Goal: Information Seeking & Learning: Learn about a topic

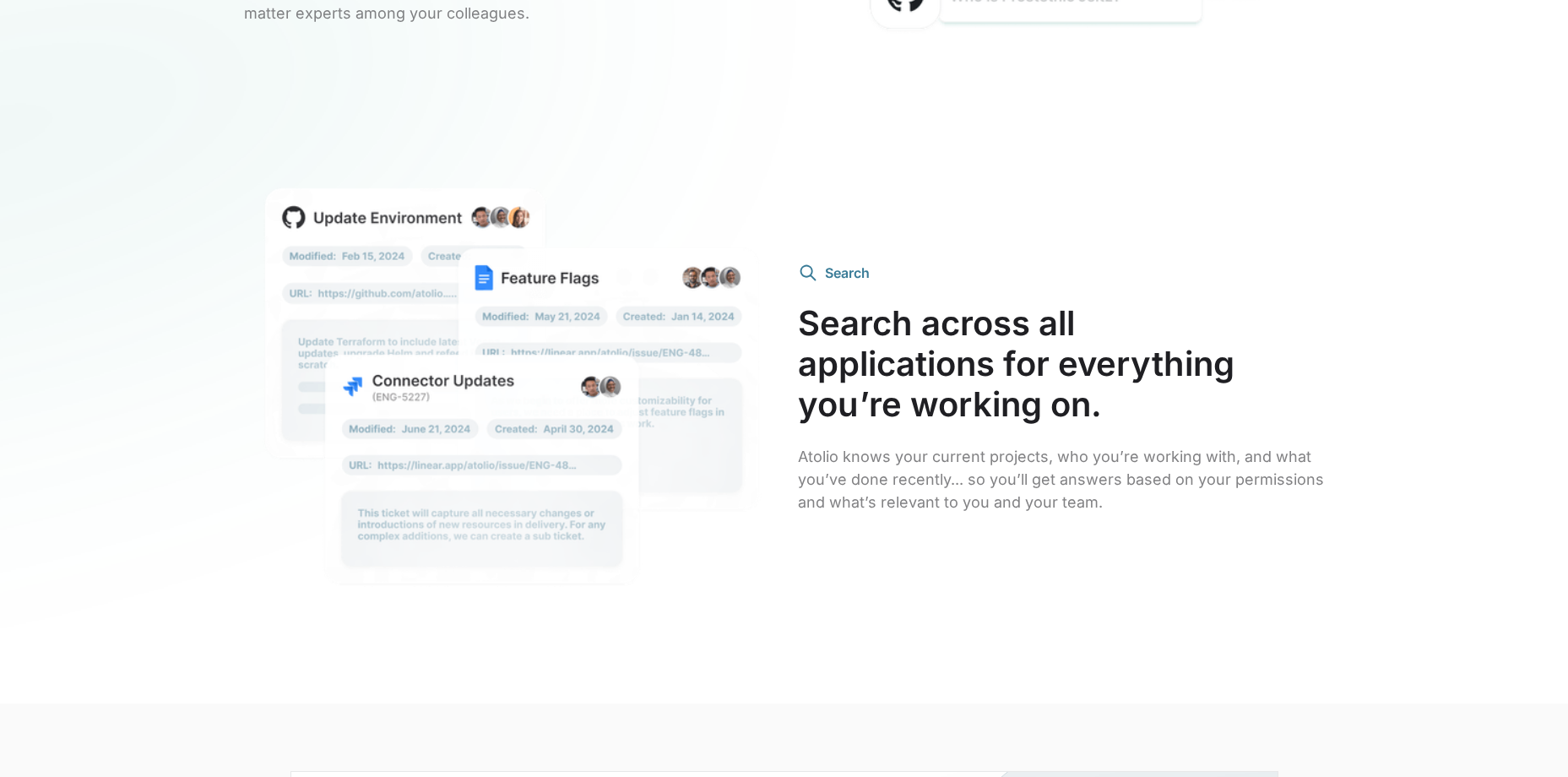
scroll to position [3631, 0]
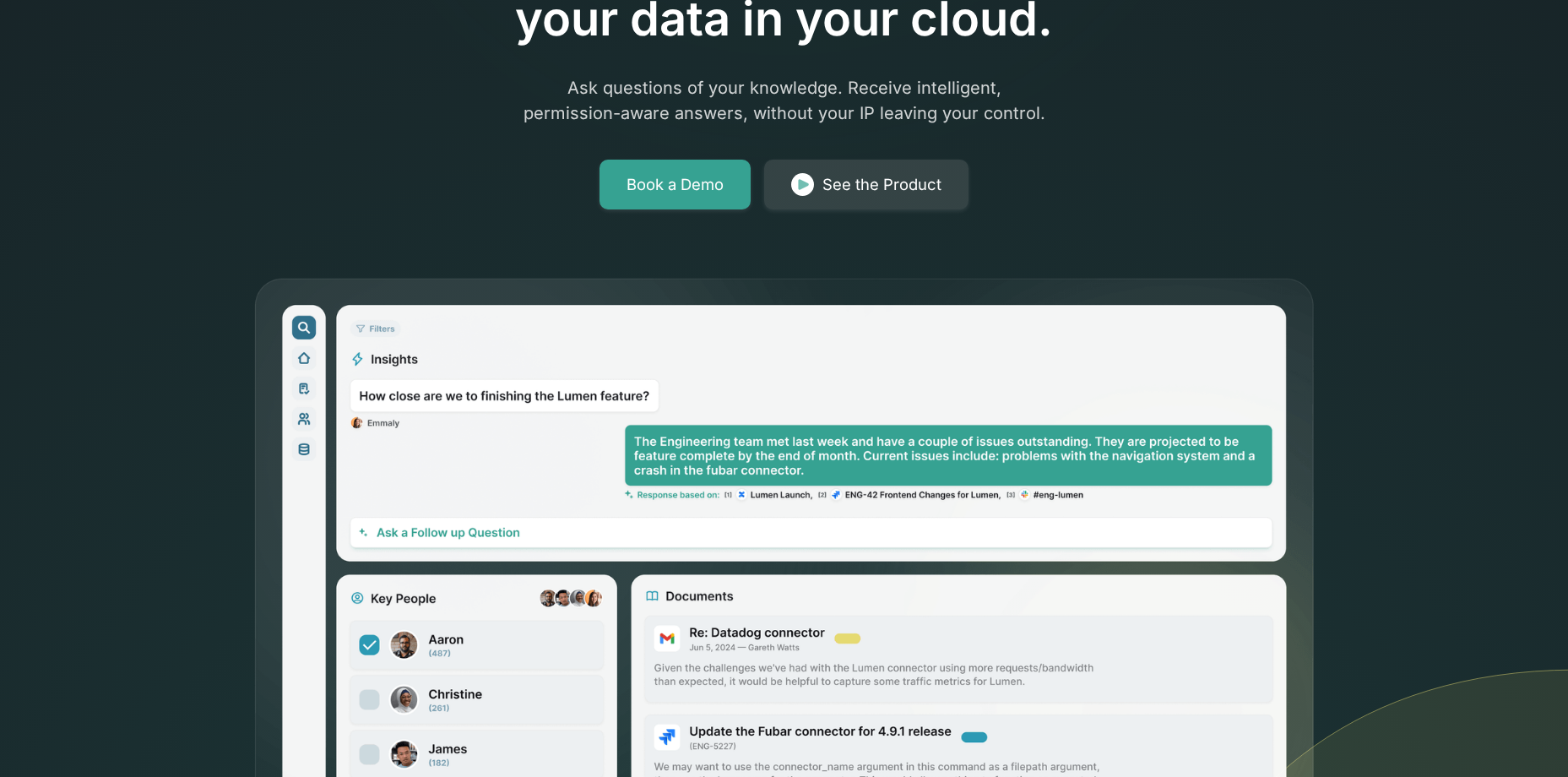
scroll to position [338, 0]
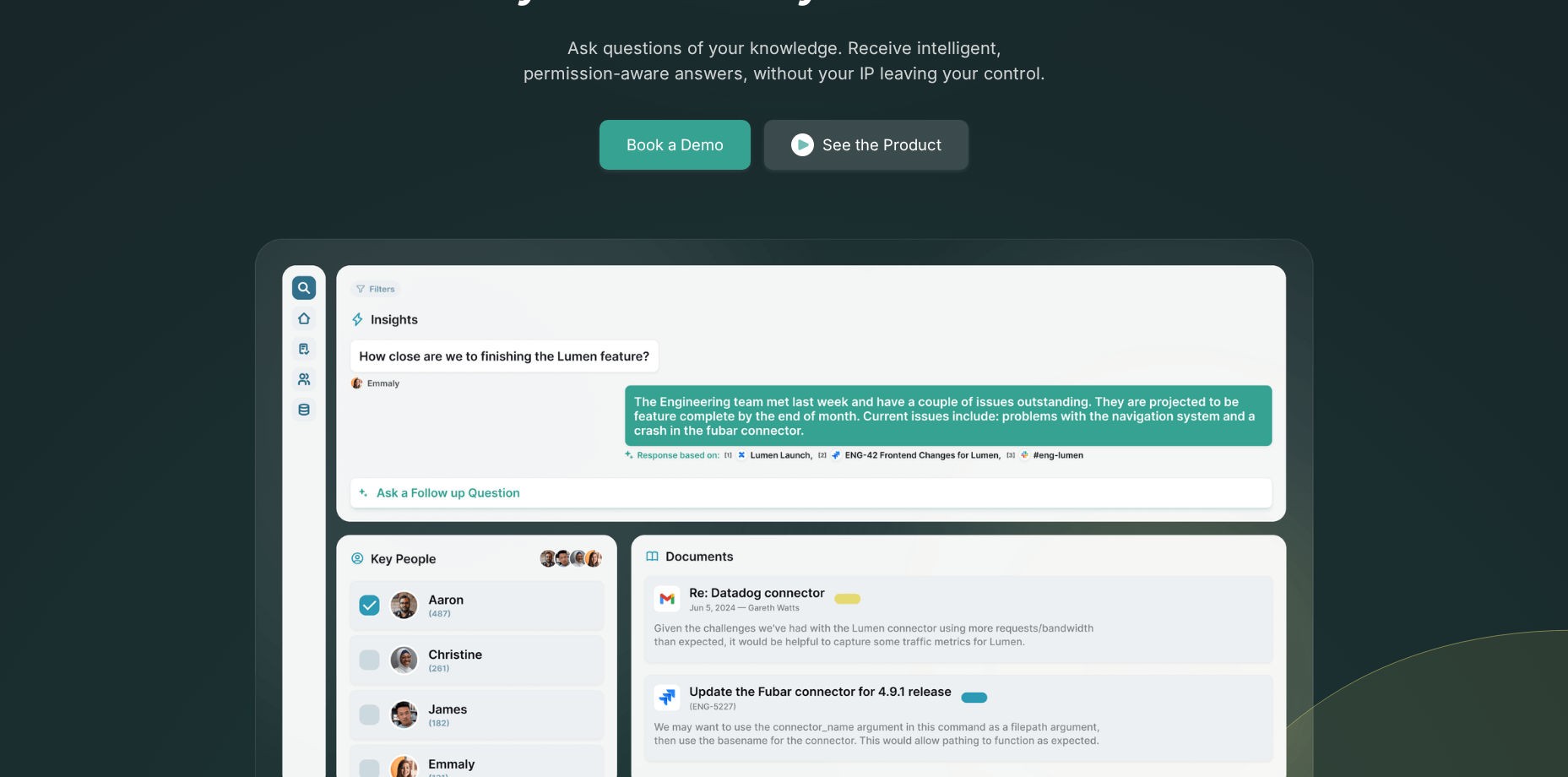
click at [896, 152] on div "See the Product" at bounding box center [882, 145] width 119 height 24
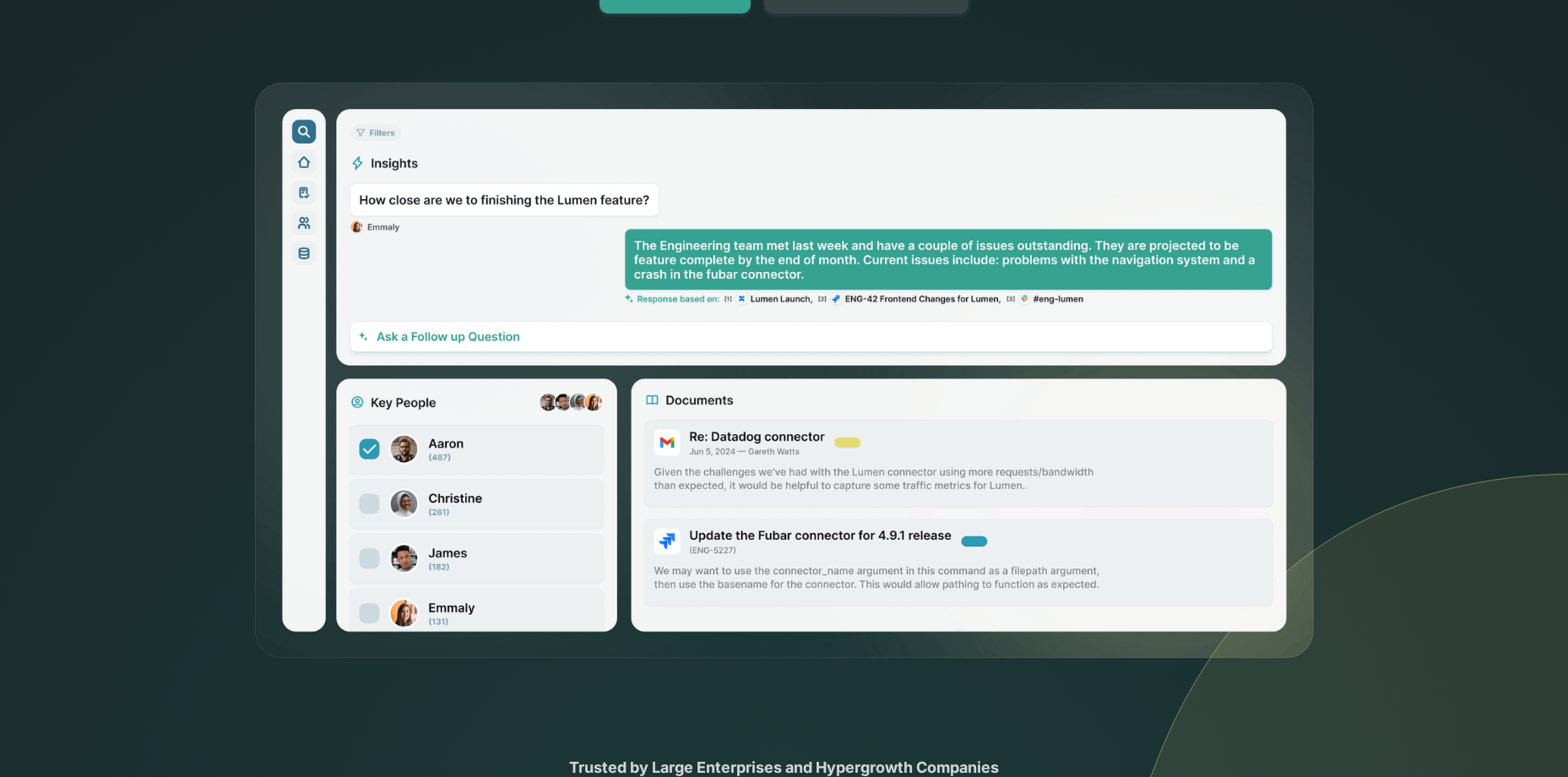
scroll to position [507, 0]
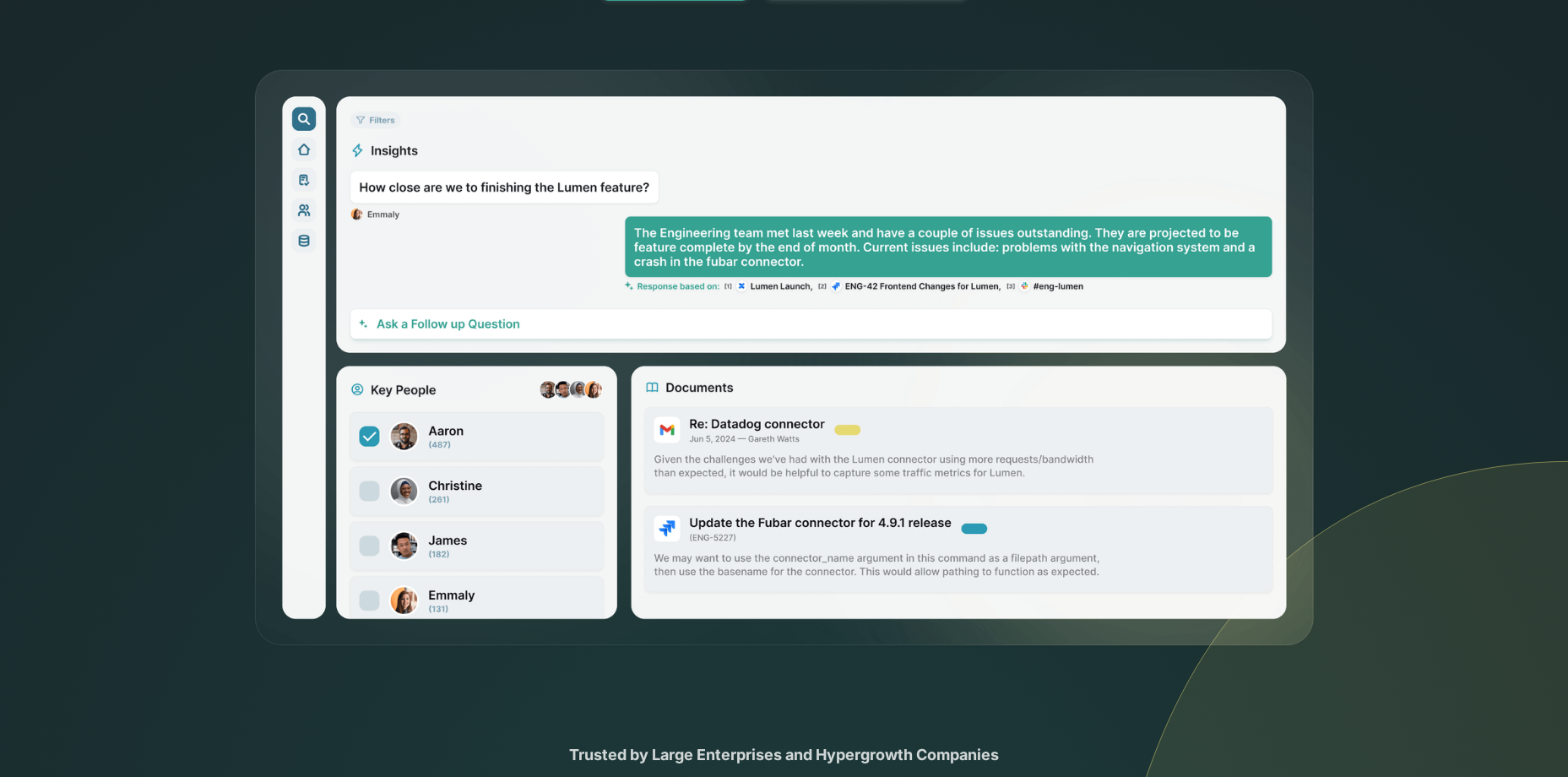
click at [763, 328] on img at bounding box center [784, 358] width 1063 height 580
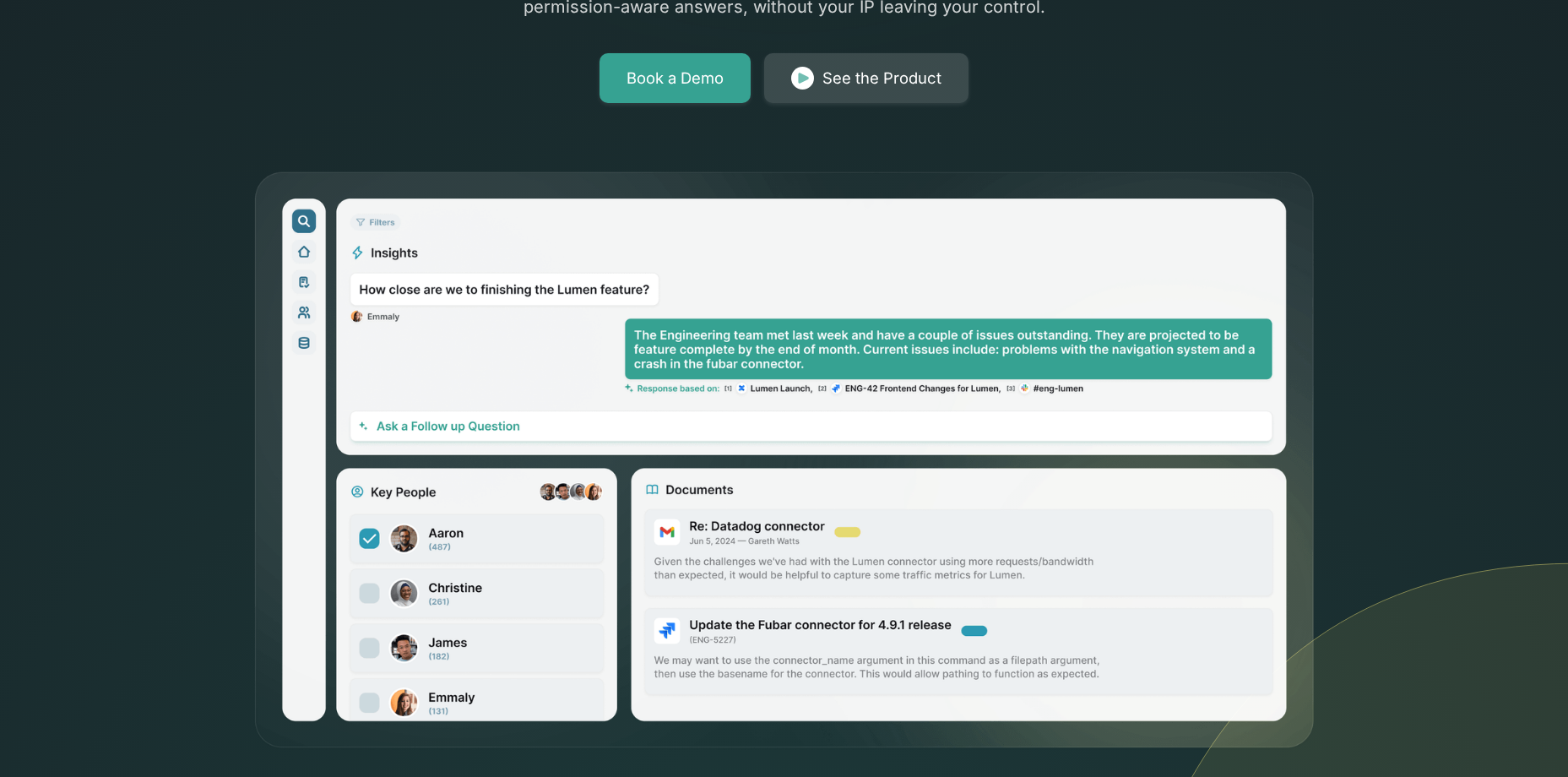
scroll to position [0, 0]
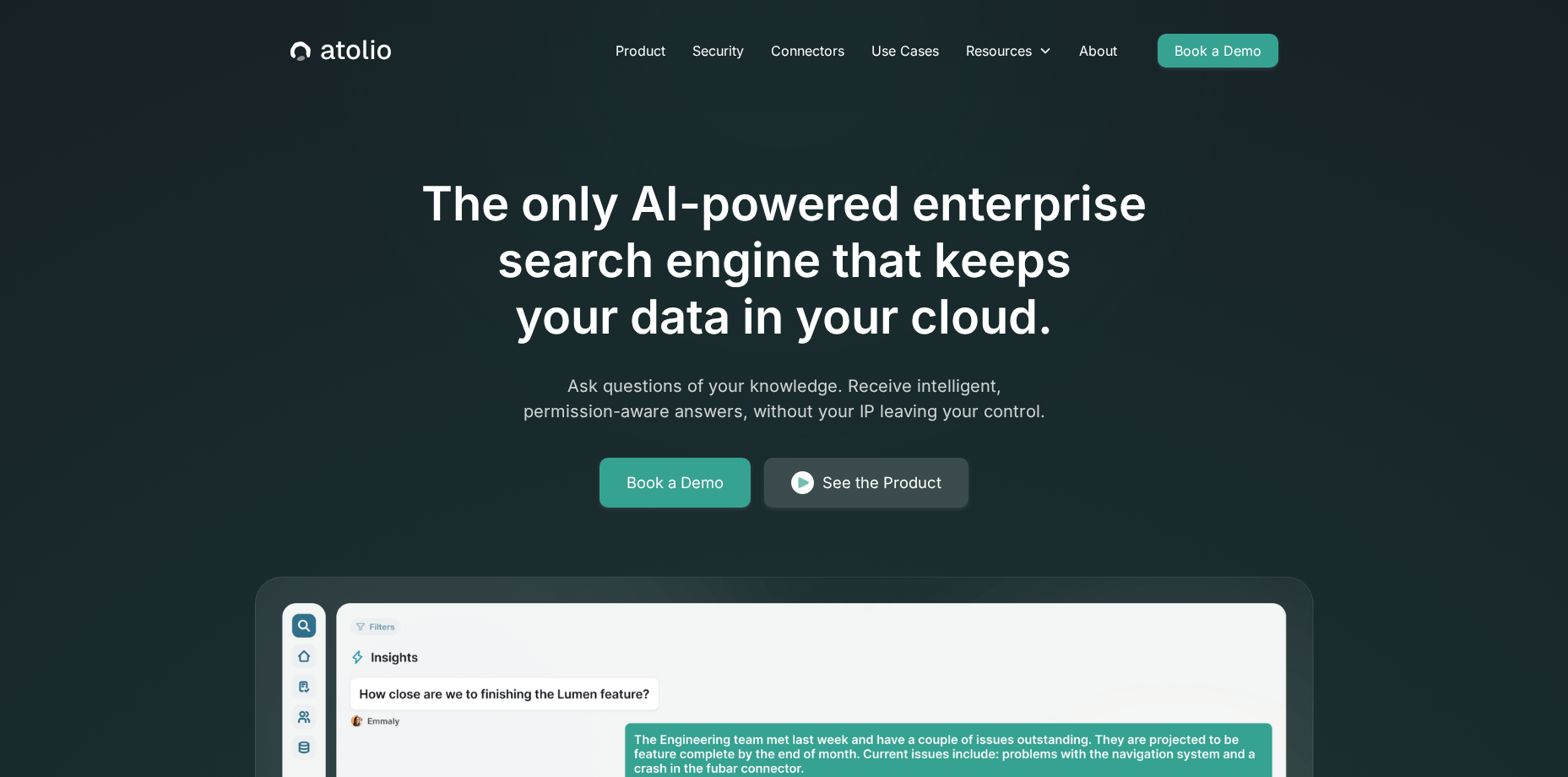
click at [876, 486] on div "See the Product" at bounding box center [882, 483] width 119 height 24
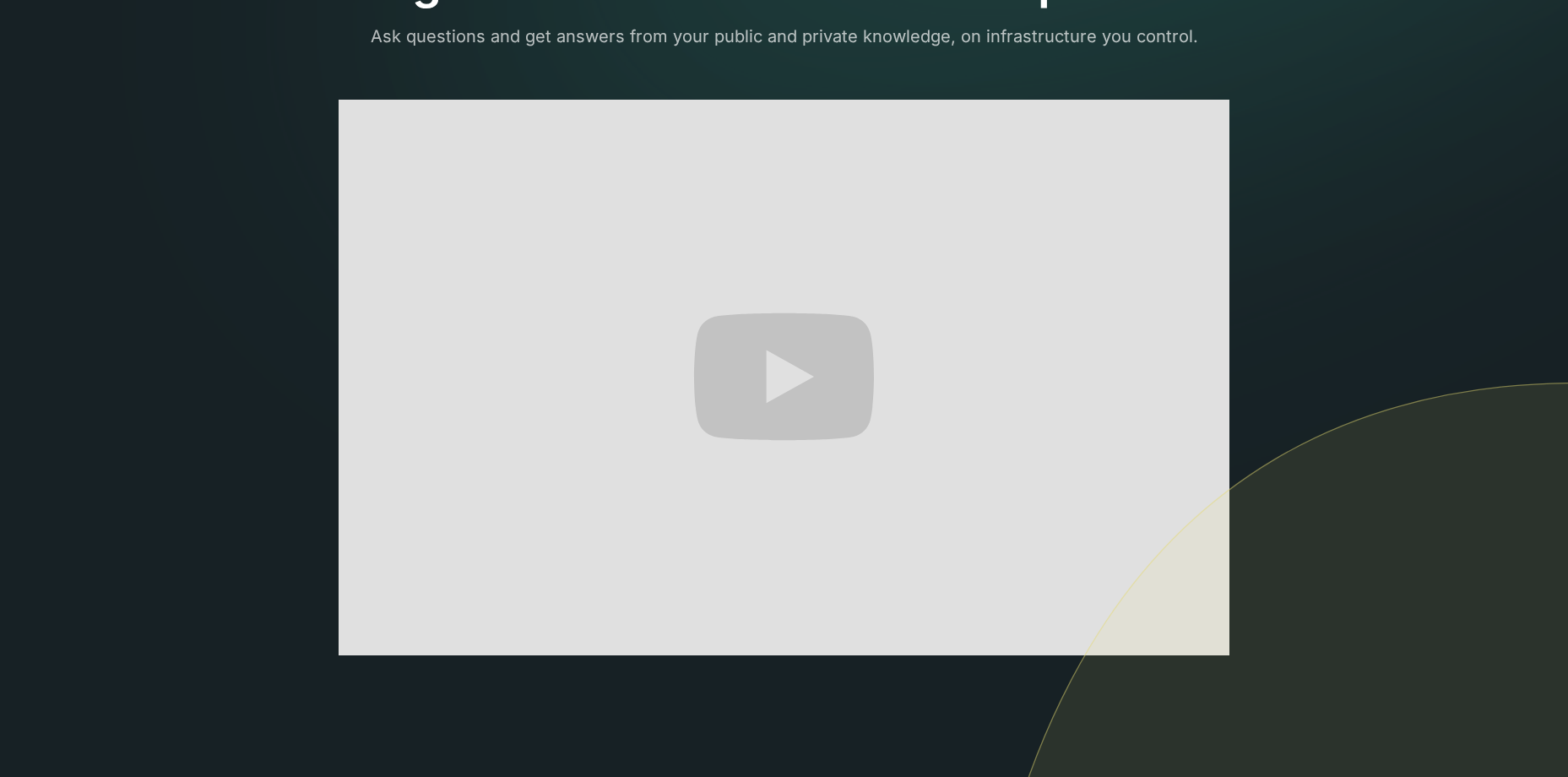
scroll to position [253, 0]
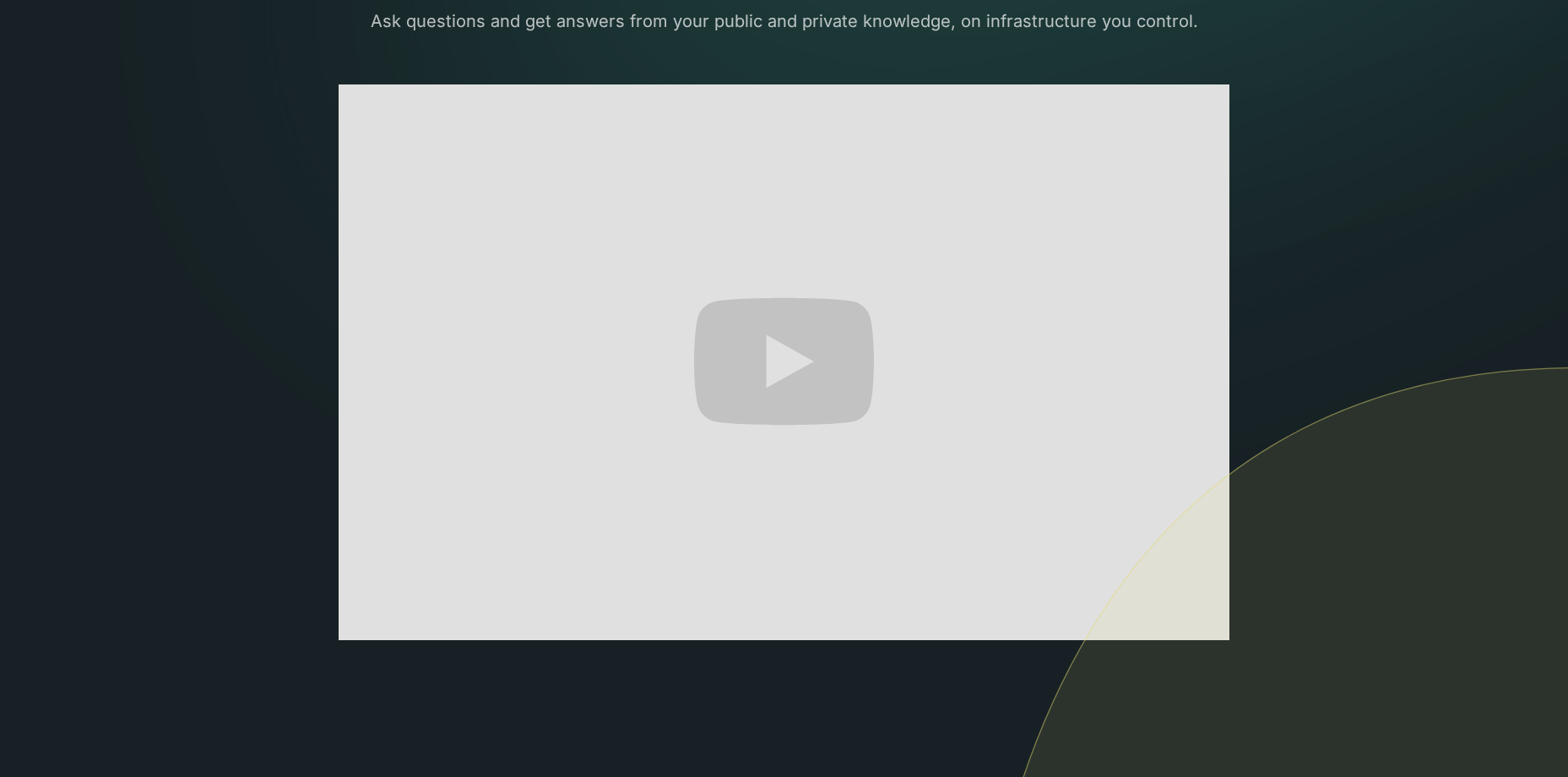
click at [1308, 324] on section "The only AI-powered enterprise search engine that's self-hosted and private. As…" at bounding box center [784, 362] width 1568 height 1232
click at [1397, 340] on section "The only AI-powered enterprise search engine that's self-hosted and private. As…" at bounding box center [784, 362] width 1568 height 1232
click at [1207, 624] on img at bounding box center [1269, 672] width 598 height 612
